Goal: Use online tool/utility: Utilize a website feature to perform a specific function

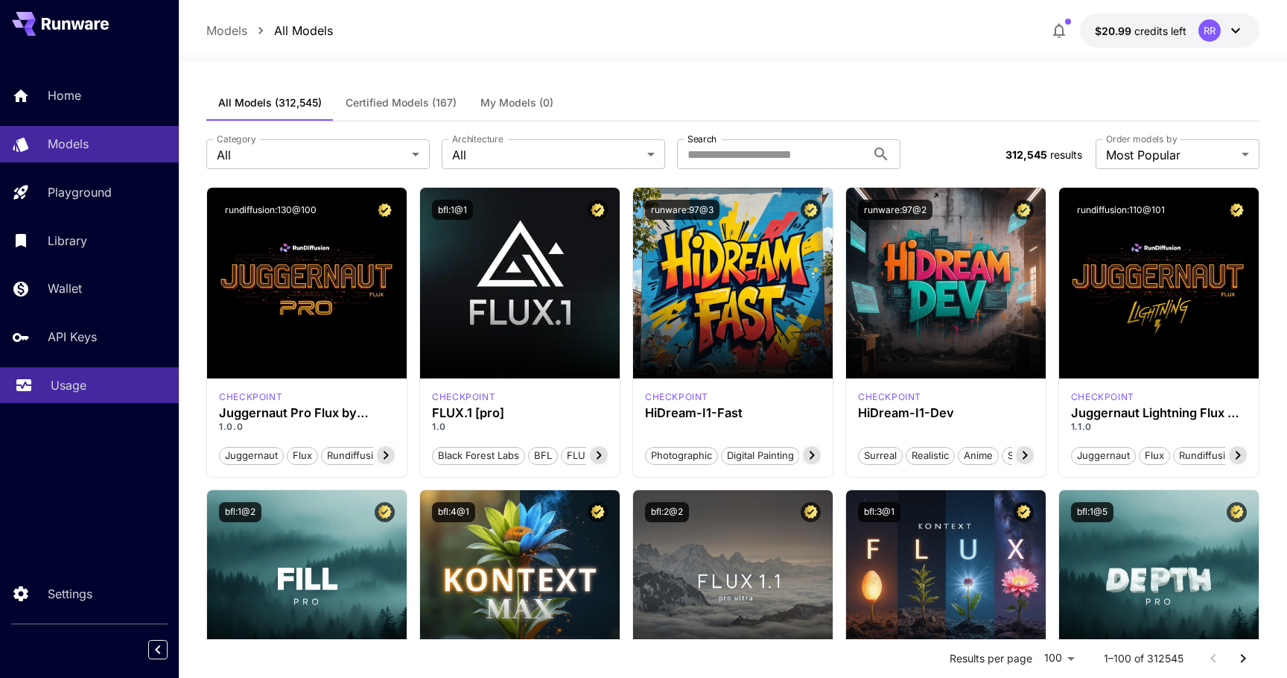
click at [70, 382] on p "Usage" at bounding box center [69, 385] width 36 height 18
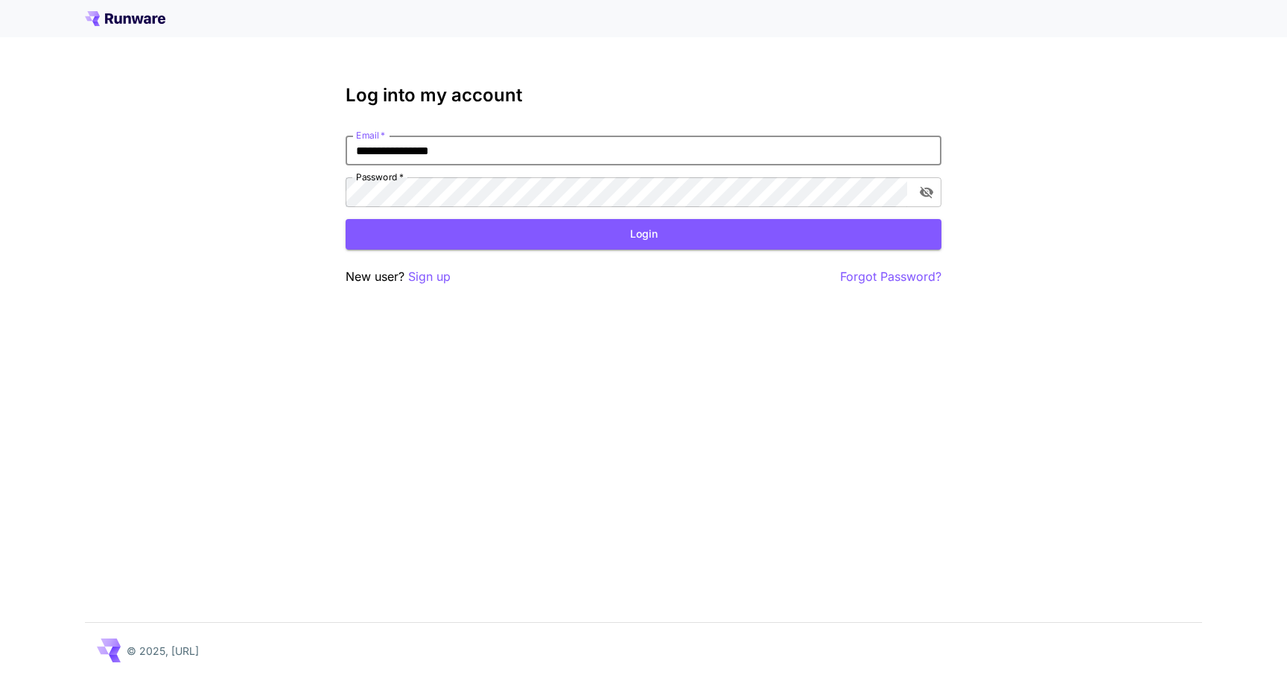
type input "**********"
click at [644, 234] on button "Login" at bounding box center [644, 234] width 596 height 31
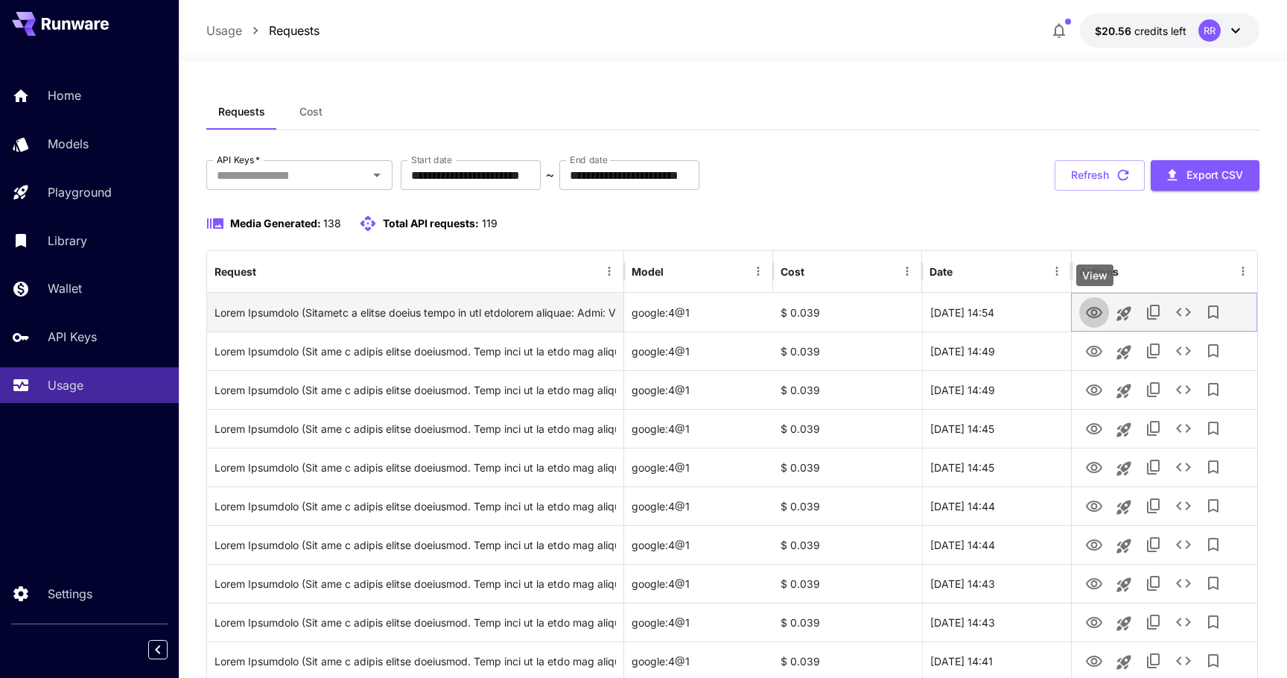
click at [1093, 310] on icon "View" at bounding box center [1094, 312] width 16 height 11
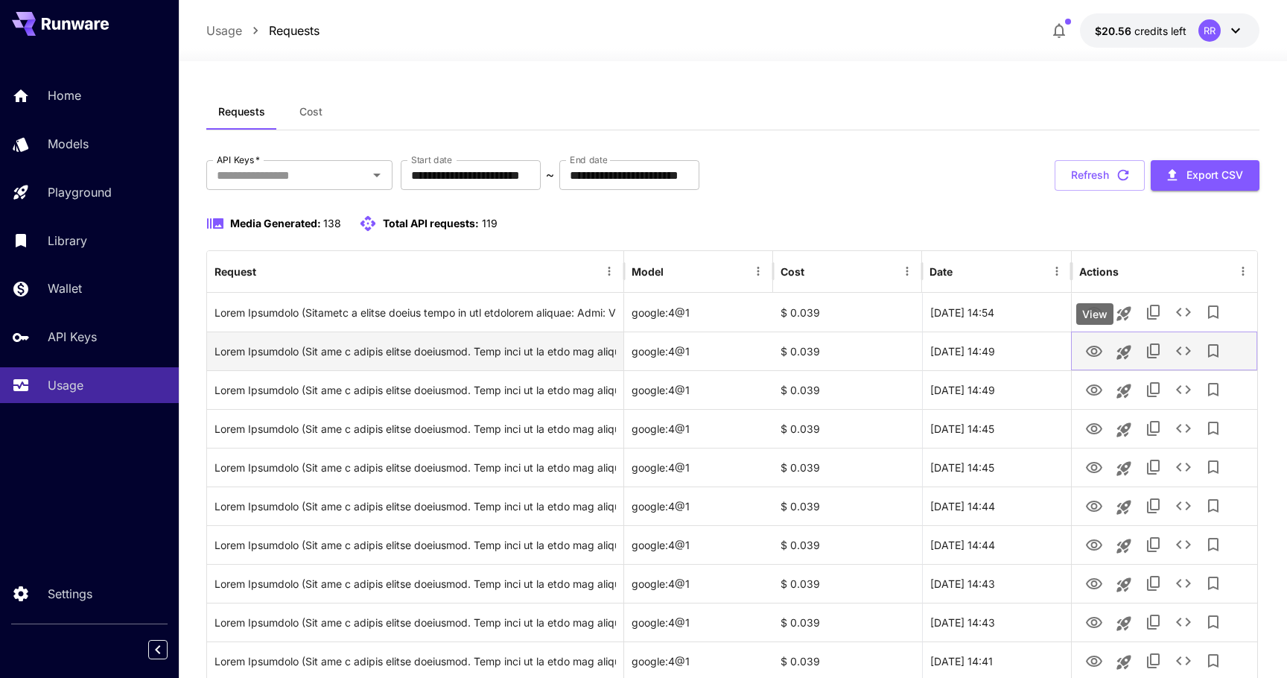
click at [1100, 352] on icon "View" at bounding box center [1094, 351] width 16 height 11
click at [1133, 356] on icon "Launch in playground" at bounding box center [1124, 352] width 18 height 18
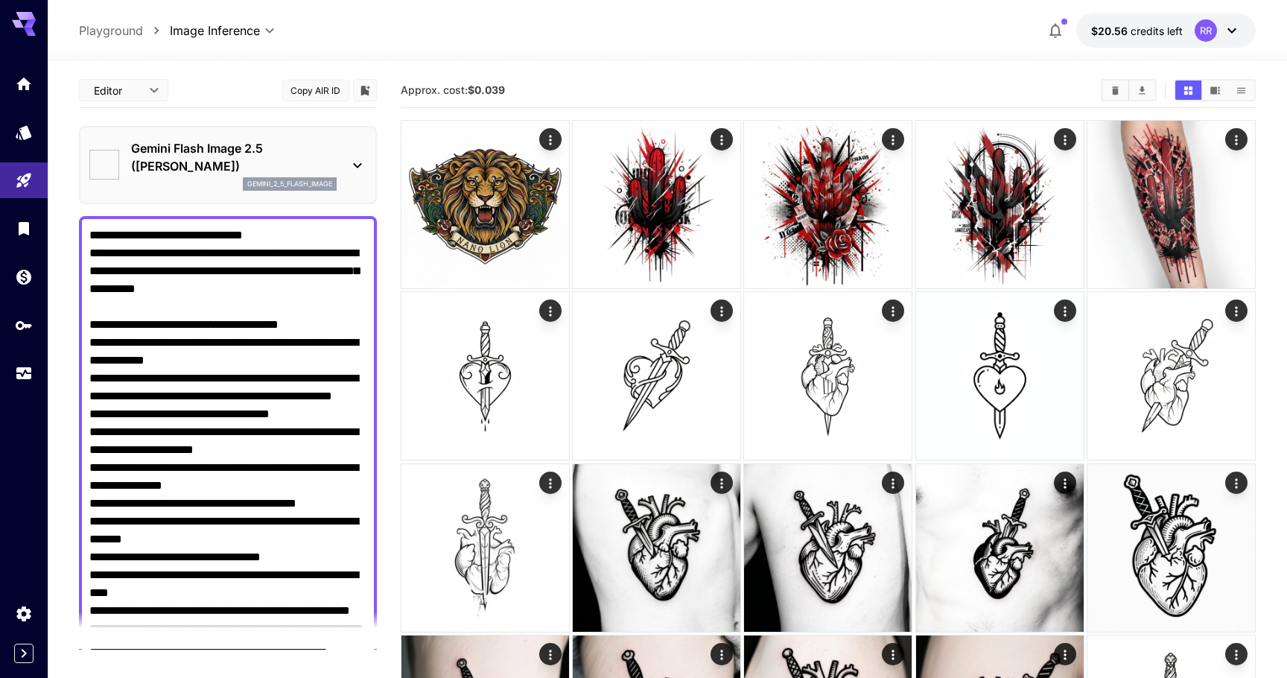
type input "*"
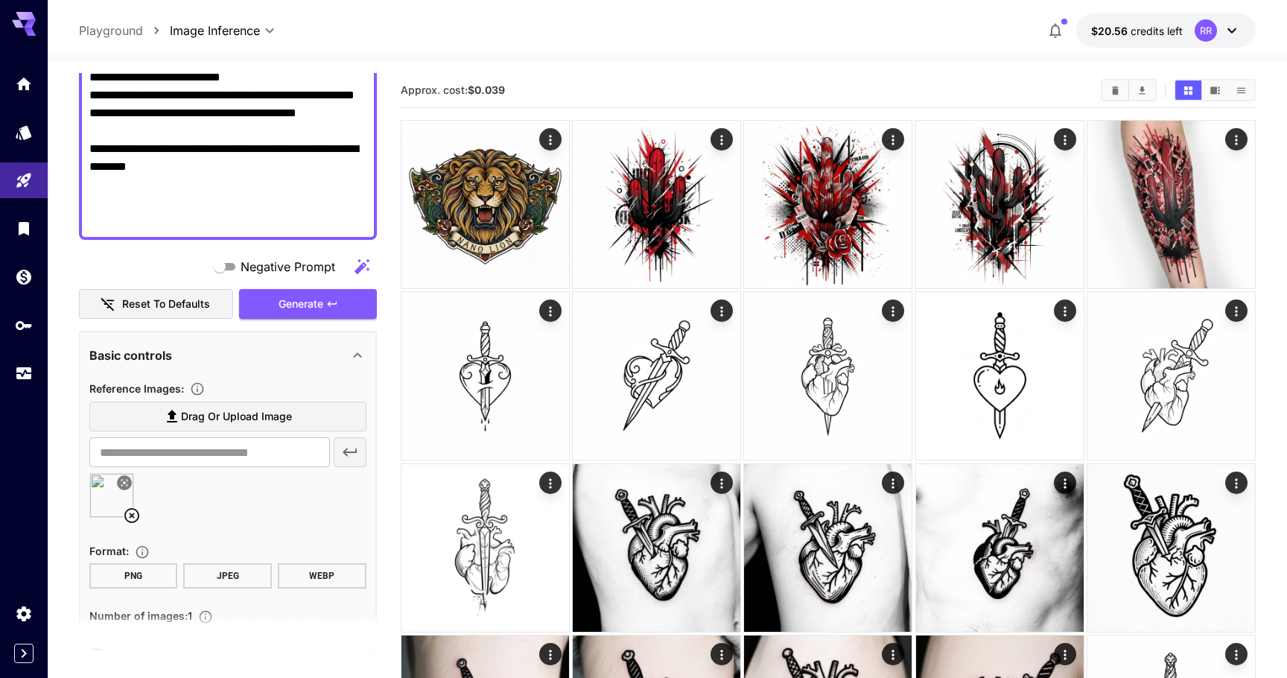
scroll to position [787, 0]
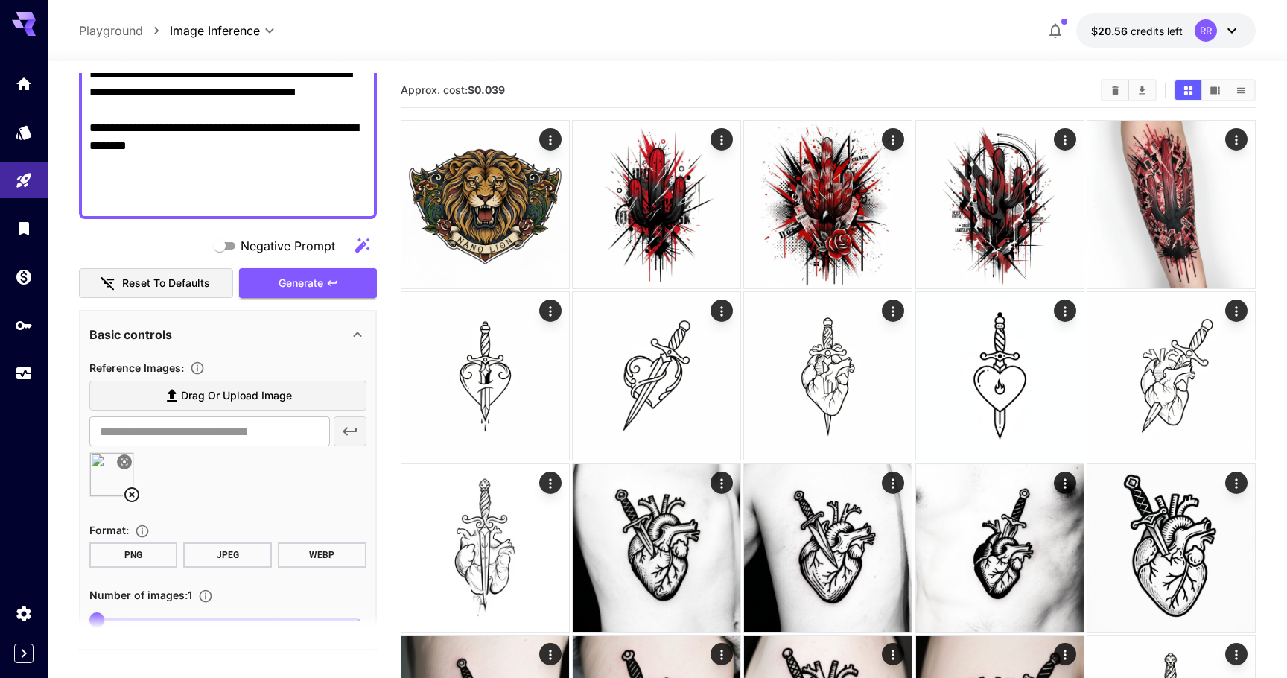
click at [108, 475] on img at bounding box center [111, 474] width 43 height 43
type input "********"
click at [268, 432] on input "********" at bounding box center [209, 431] width 241 height 30
click at [23, 280] on icon "Wallet" at bounding box center [25, 272] width 15 height 15
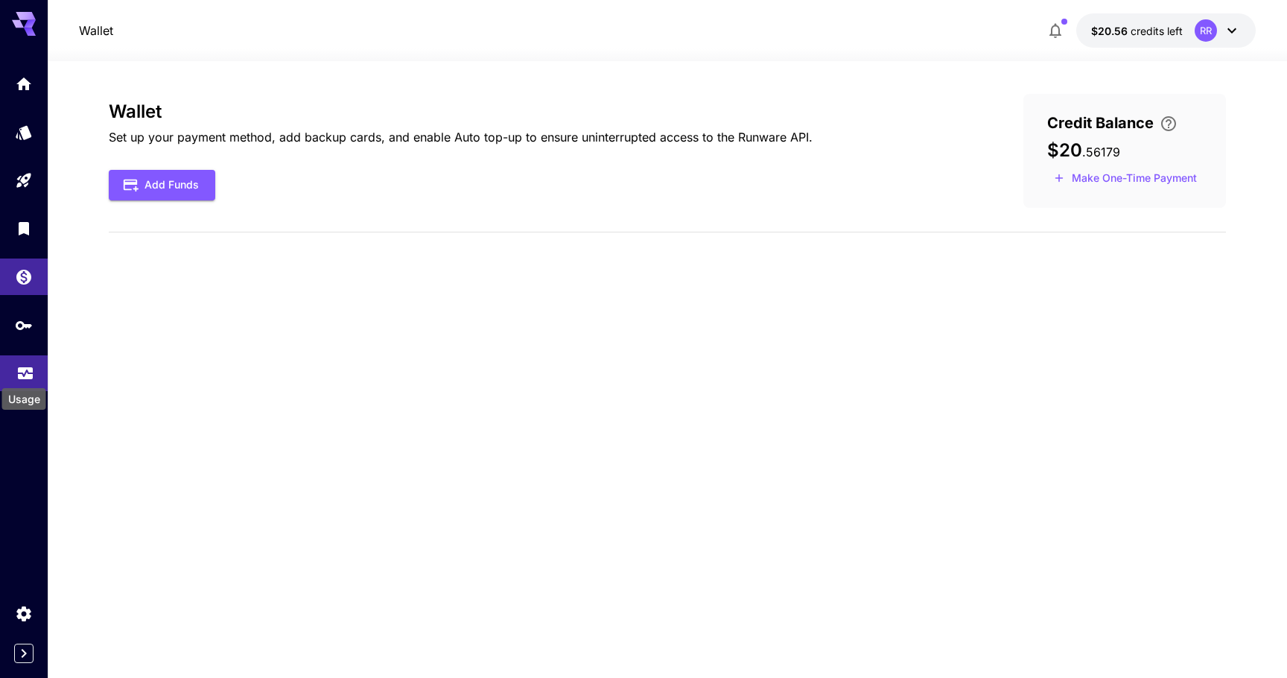
click at [28, 372] on icon "Usage" at bounding box center [25, 370] width 15 height 7
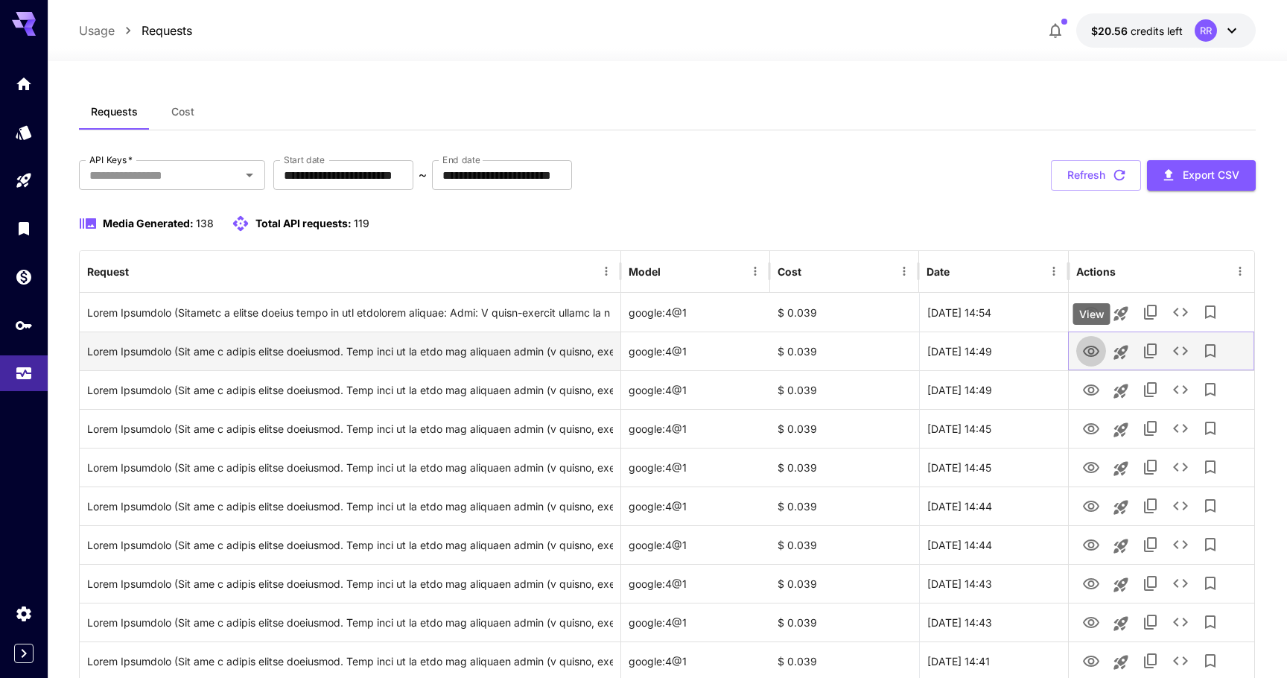
click at [1094, 351] on icon "View" at bounding box center [1091, 351] width 16 height 11
click at [1183, 349] on icon "See details" at bounding box center [1181, 351] width 18 height 18
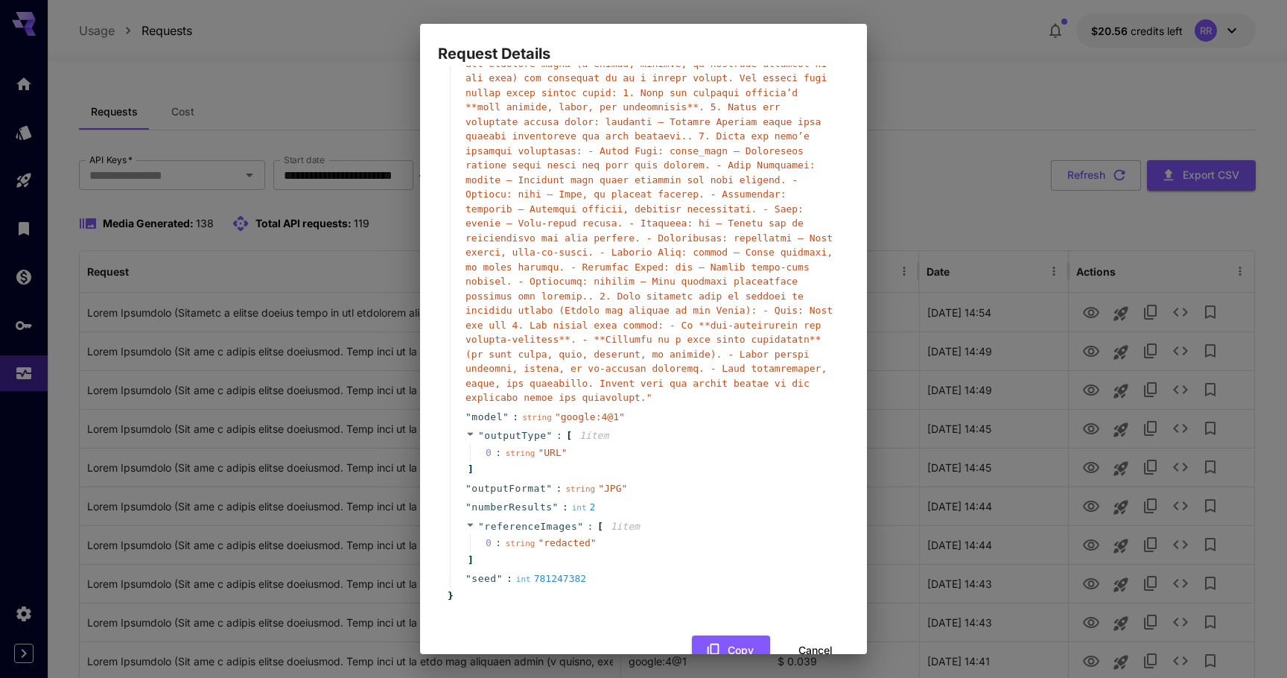
scroll to position [119, 0]
click at [563, 538] on span "" redacted "" at bounding box center [567, 543] width 58 height 11
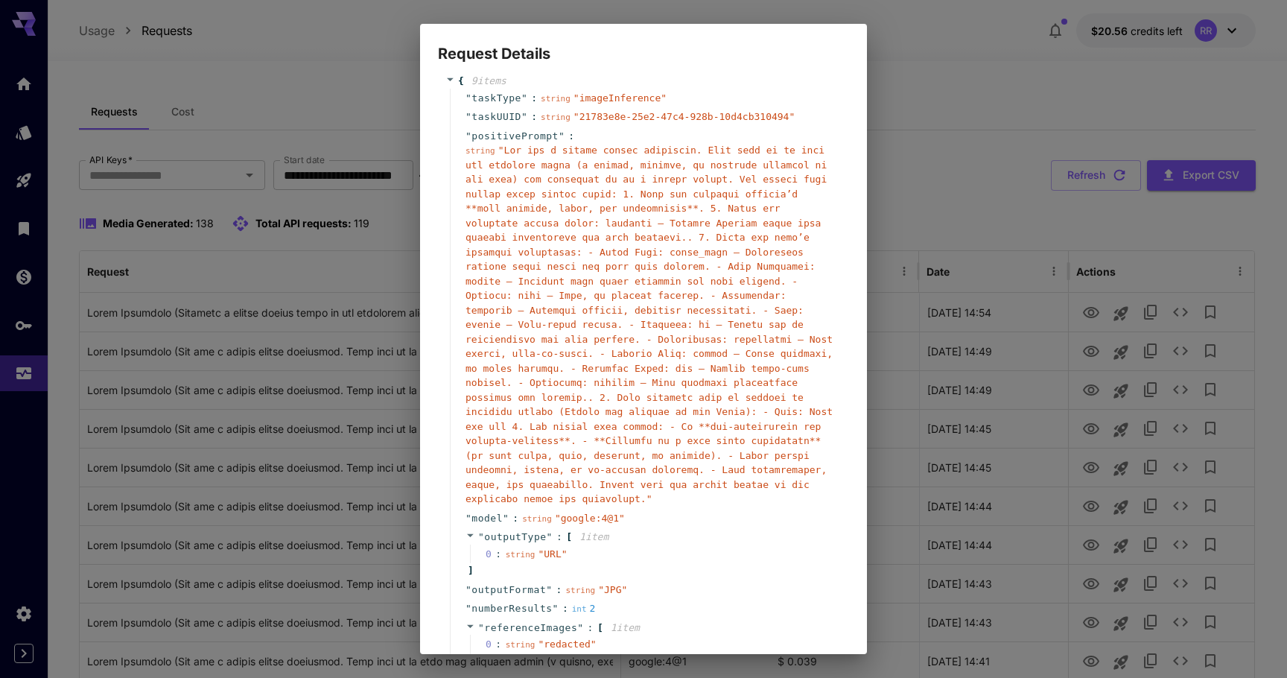
scroll to position [0, 0]
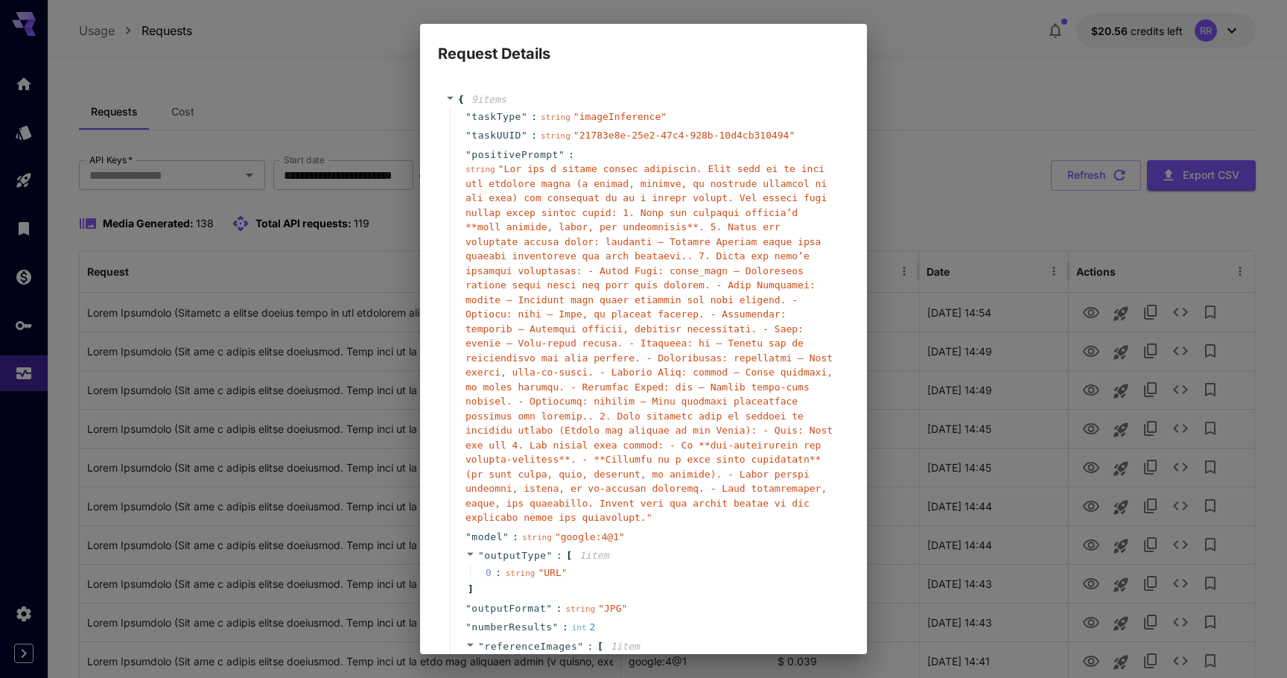
click at [894, 126] on div "Request Details { 9 item s " taskType " : string " imageInference " " taskUUID …" at bounding box center [643, 339] width 1287 height 678
click at [807, 159] on div "" positivePrompt " : string " "" at bounding box center [646, 336] width 392 height 382
click at [872, 138] on div "Request Details { 9 item s " taskType " : string " imageInference " " taskUUID …" at bounding box center [643, 339] width 1287 height 678
click at [1092, 82] on div "Request Details { 9 item s " taskType " : string " imageInference " " taskUUID …" at bounding box center [643, 339] width 1287 height 678
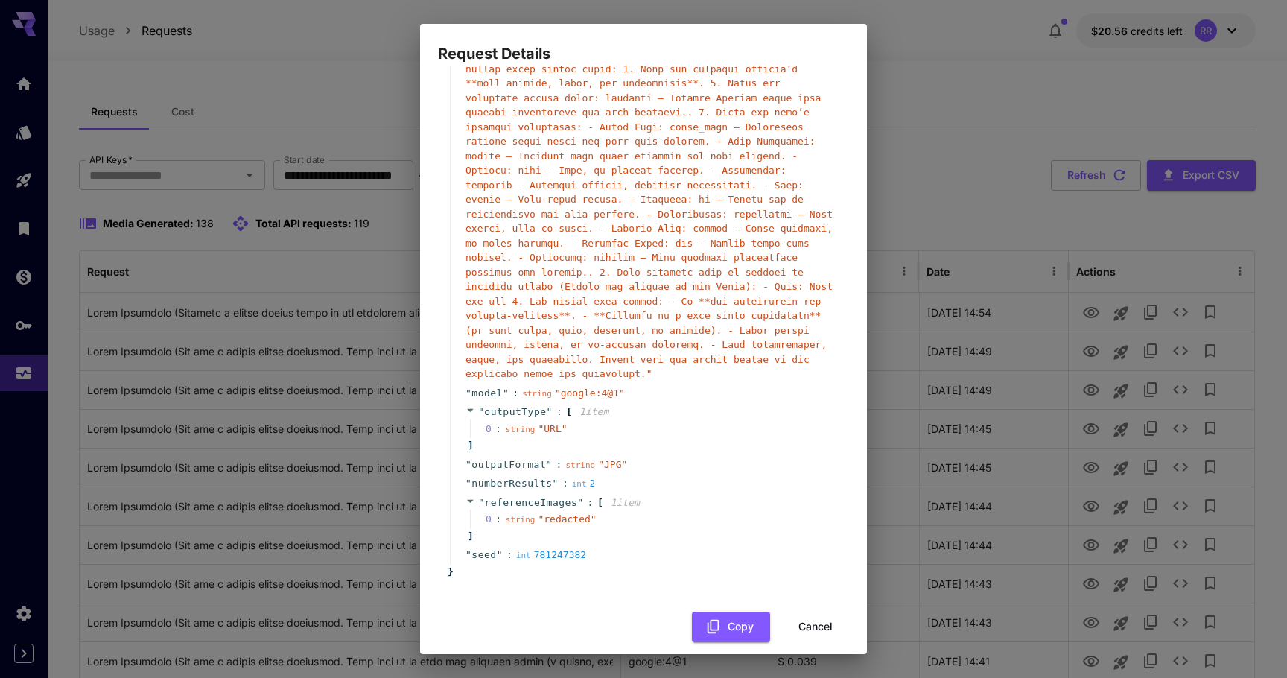
scroll to position [143, 0]
click at [808, 613] on button "Cancel" at bounding box center [815, 627] width 67 height 31
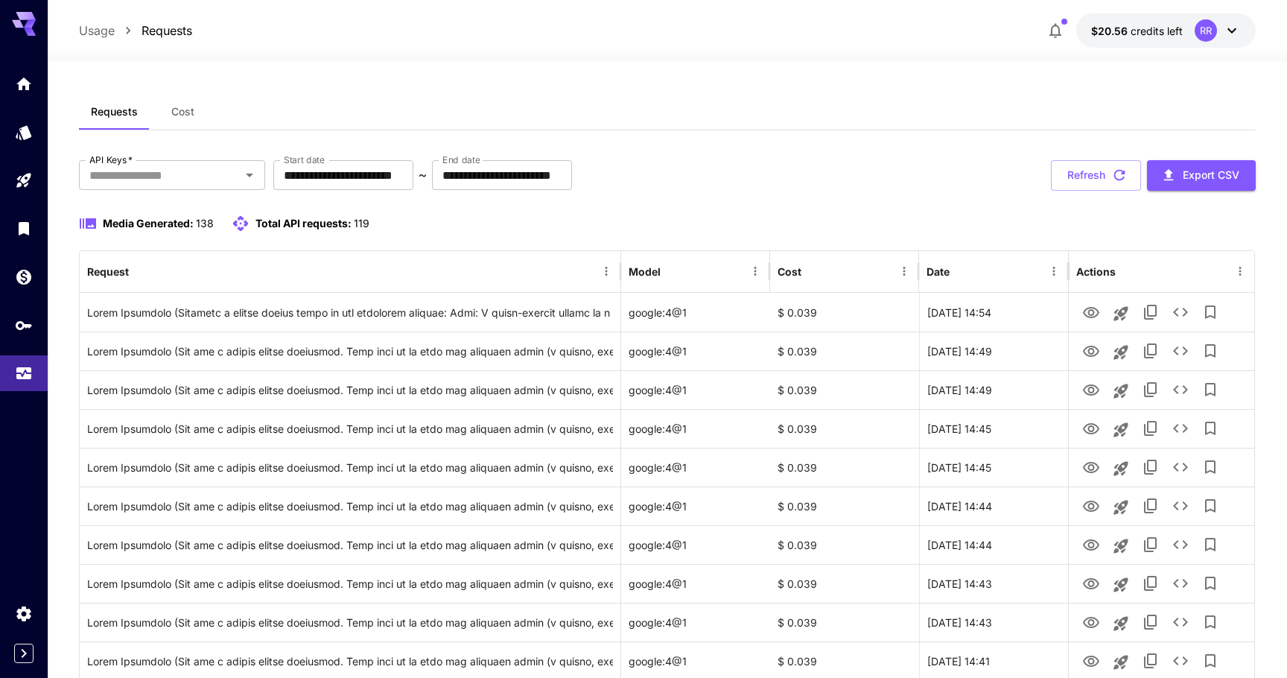
click at [1044, 39] on div "$20.56 credits left RR" at bounding box center [1148, 30] width 215 height 34
